Goal: Check status: Check status

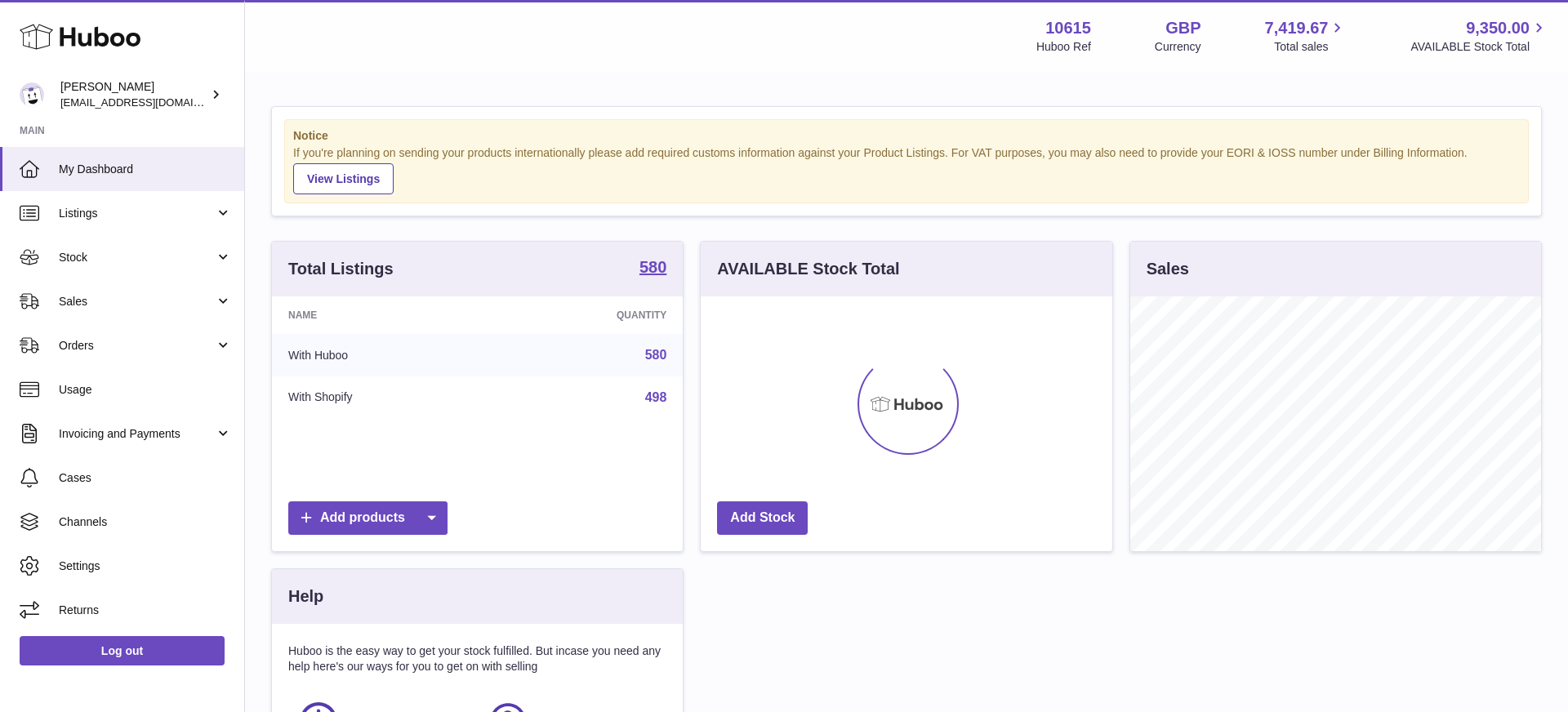
scroll to position [255, 412]
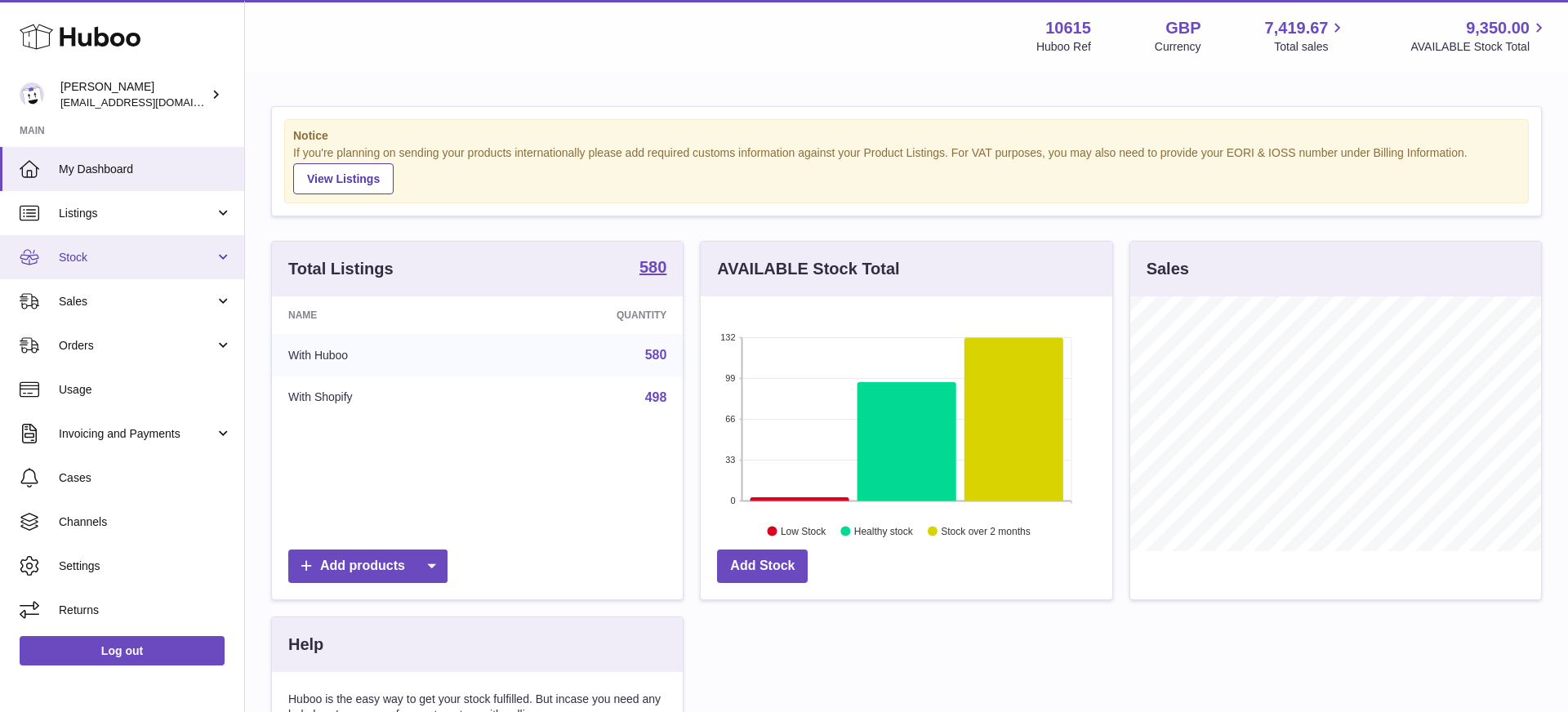
click at [81, 273] on link "Stock" at bounding box center [122, 257] width 244 height 44
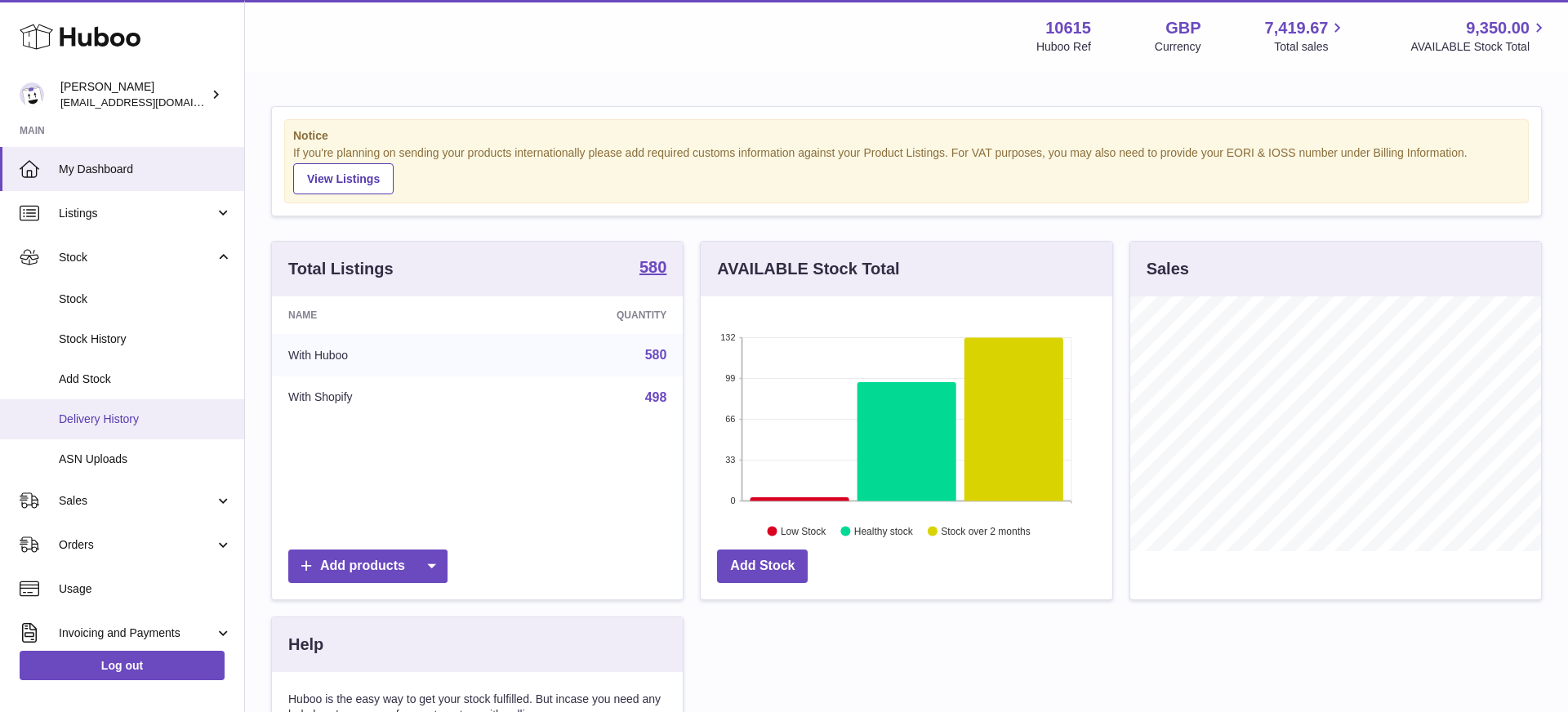
click at [96, 416] on span "Delivery History" at bounding box center [145, 420] width 173 height 16
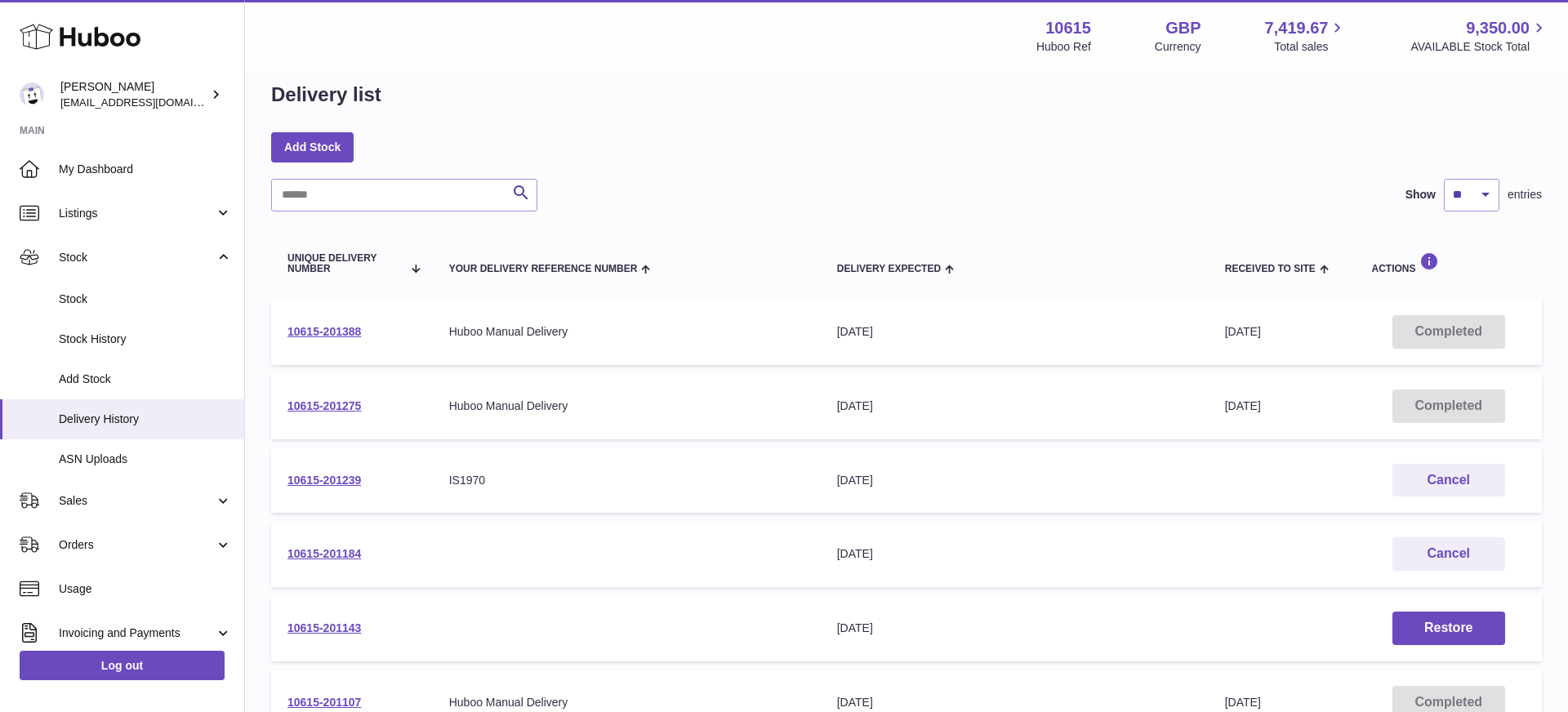
scroll to position [26, 0]
click at [332, 479] on link "10615-201239" at bounding box center [324, 478] width 73 height 13
click at [1257, 145] on div "Add Stock" at bounding box center [907, 146] width 1271 height 30
